Goal: Information Seeking & Learning: Learn about a topic

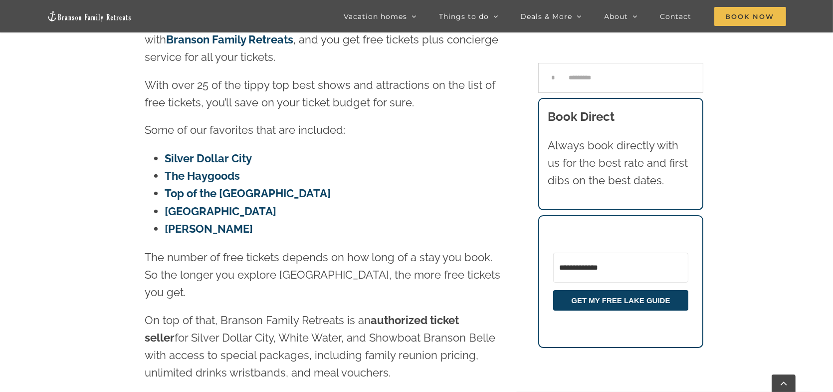
scroll to position [503, 0]
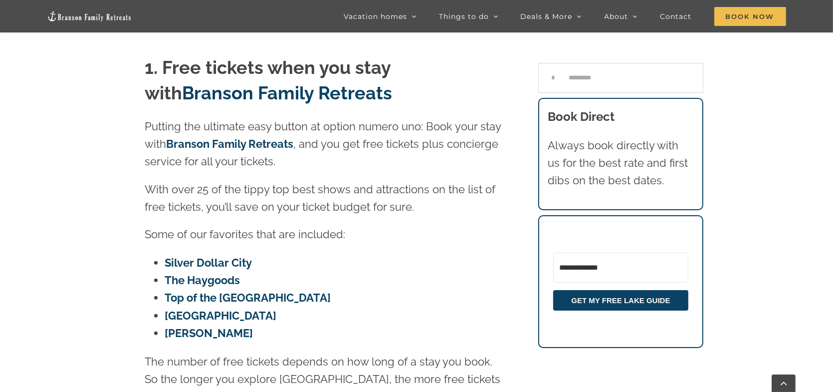
click at [217, 256] on link "Silver Dollar City" at bounding box center [208, 262] width 87 height 13
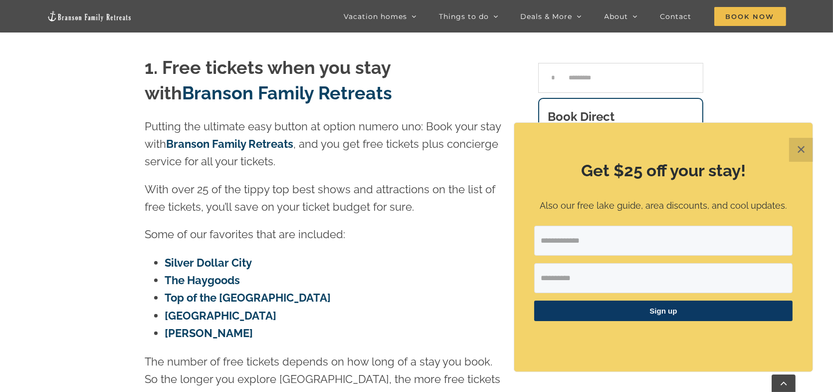
click at [796, 147] on button "✕" at bounding box center [801, 150] width 24 height 24
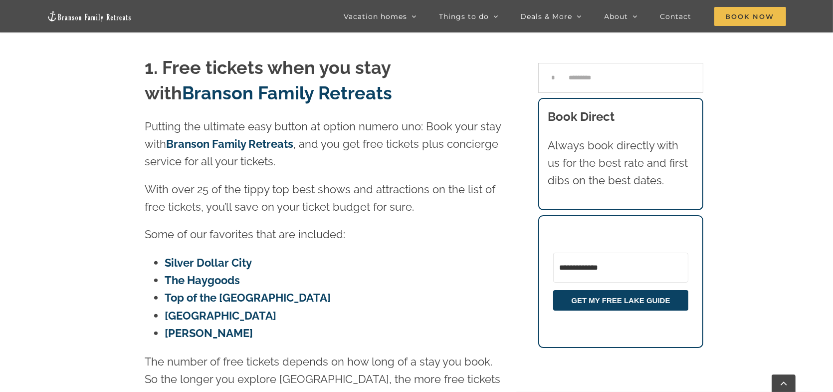
click at [248, 291] on link "Top of the Rock Lost Canyon Cave" at bounding box center [248, 297] width 166 height 13
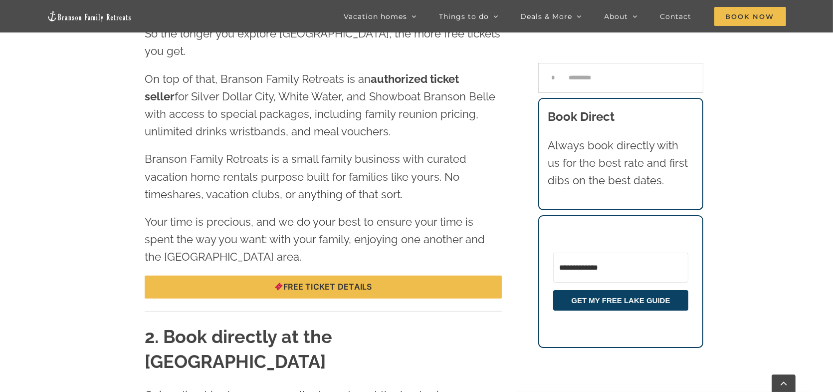
scroll to position [902, 0]
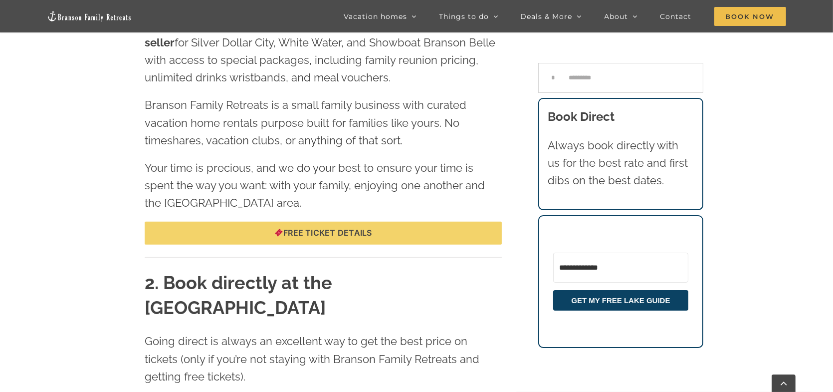
click at [324, 228] on span "Free ticket details" at bounding box center [323, 232] width 98 height 9
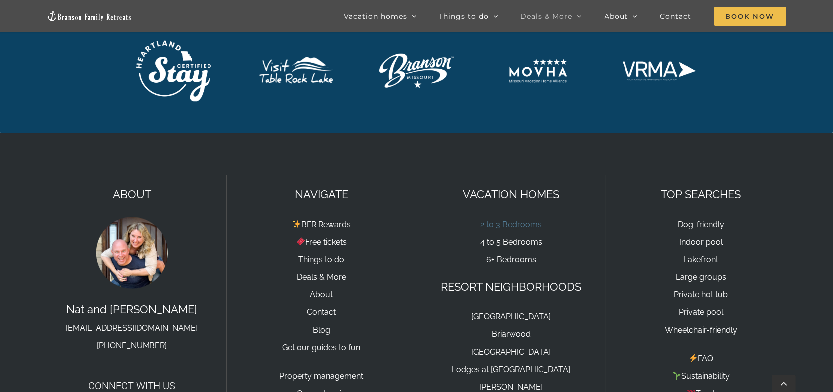
scroll to position [2344, 0]
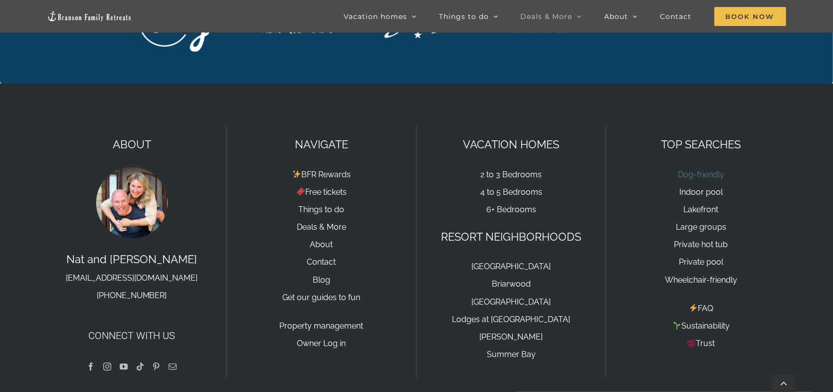
click at [684, 170] on link "Dog-friendly" at bounding box center [701, 174] width 46 height 9
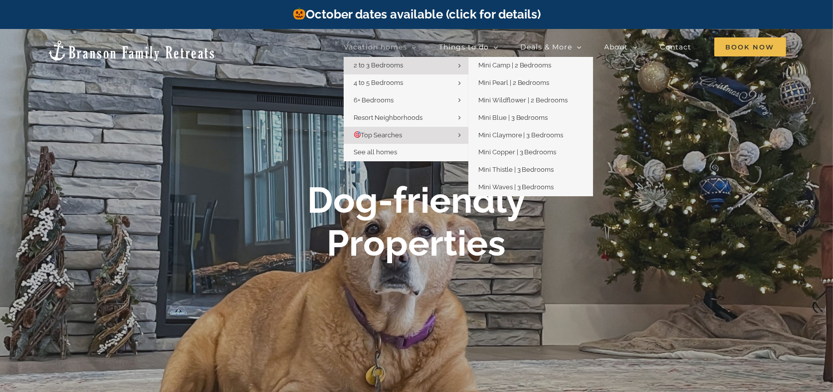
click at [370, 63] on span "2 to 3 Bedrooms" at bounding box center [378, 64] width 49 height 7
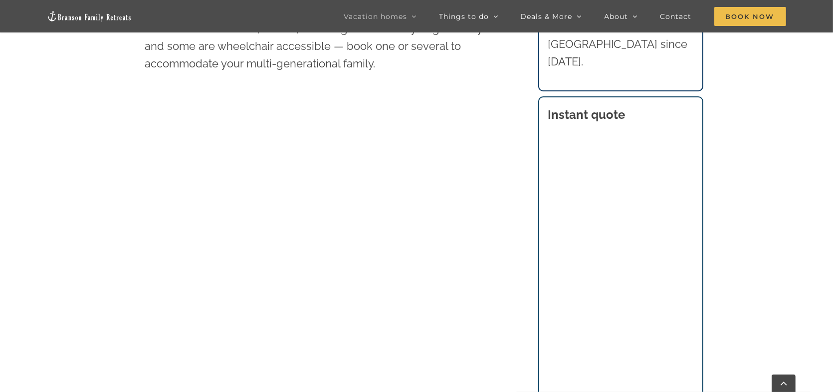
scroll to position [698, 0]
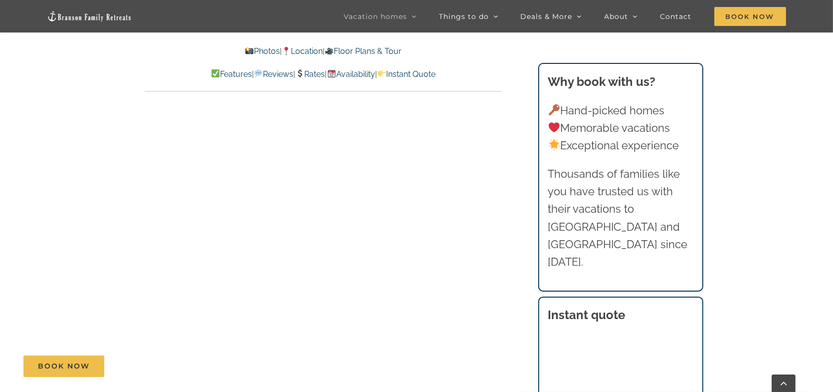
scroll to position [5537, 0]
